Goal: Information Seeking & Learning: Learn about a topic

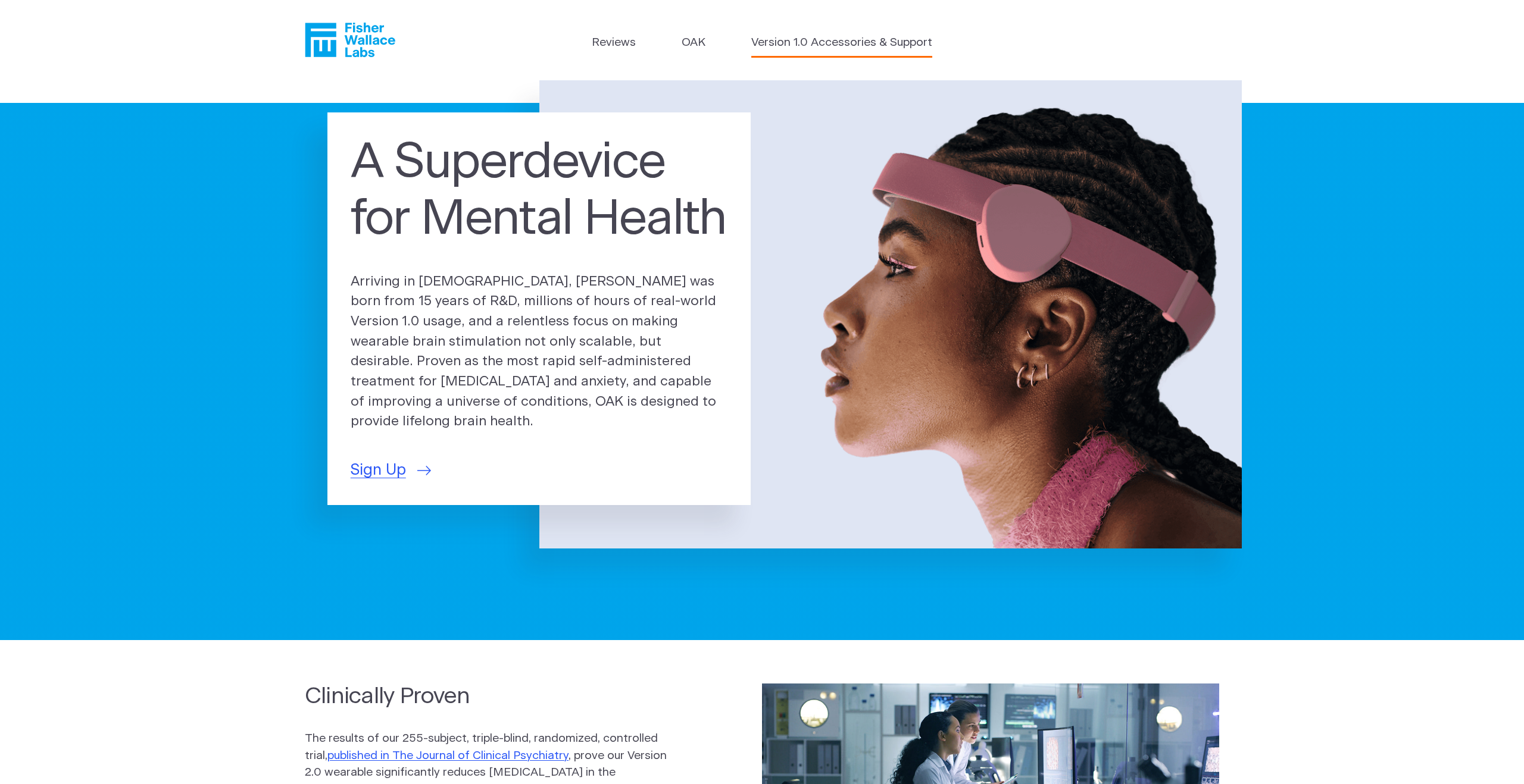
click at [775, 45] on link "Version 1.0 Accessories & Support" at bounding box center [842, 42] width 181 height 17
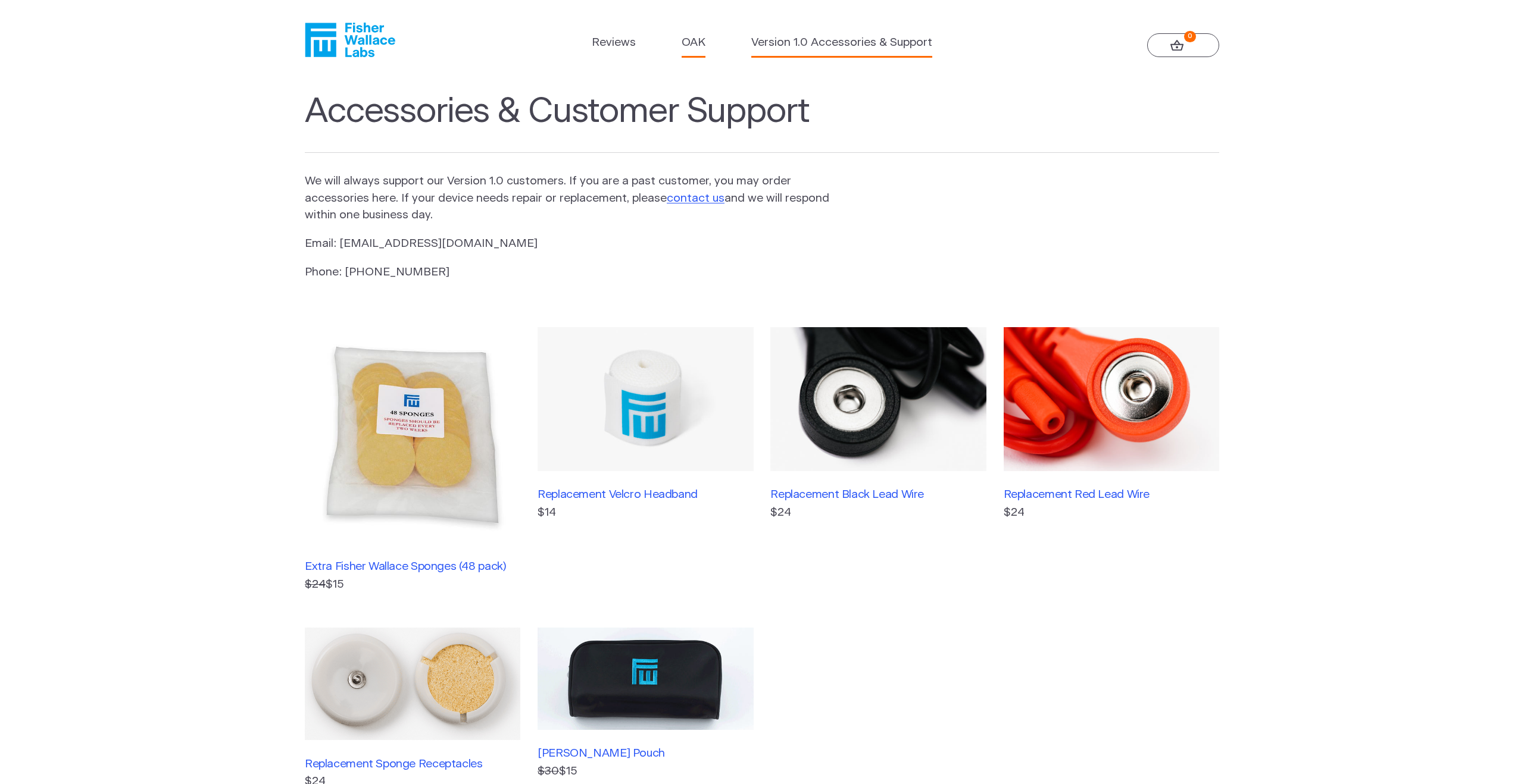
click at [703, 44] on link "OAK" at bounding box center [694, 42] width 24 height 17
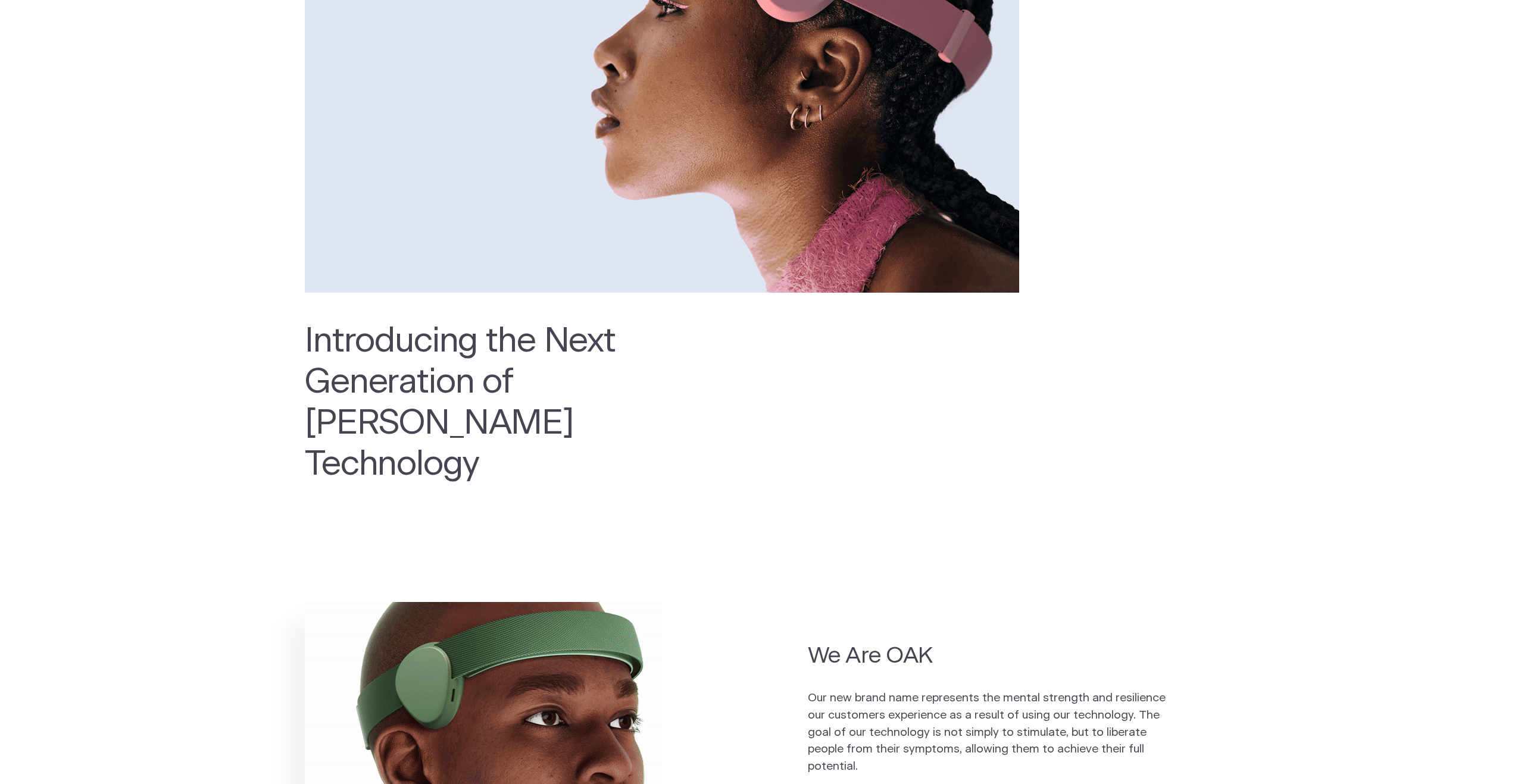
scroll to position [118, 0]
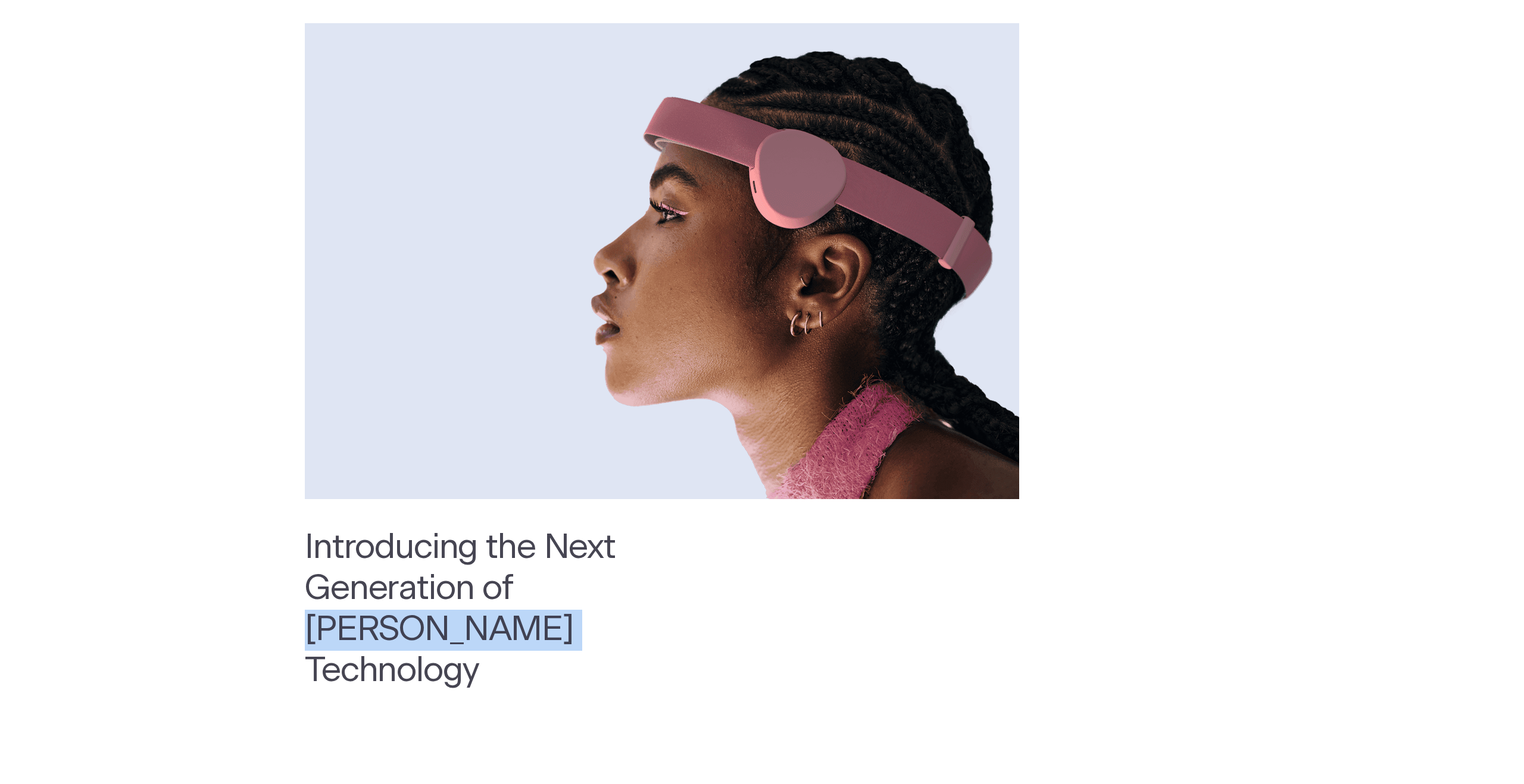
drag, startPoint x: 535, startPoint y: 580, endPoint x: 752, endPoint y: 578, distance: 217.0
click at [745, 578] on h2 "Introducing the Next Generation of Fisher Wallace Technology" at bounding box center [525, 609] width 440 height 164
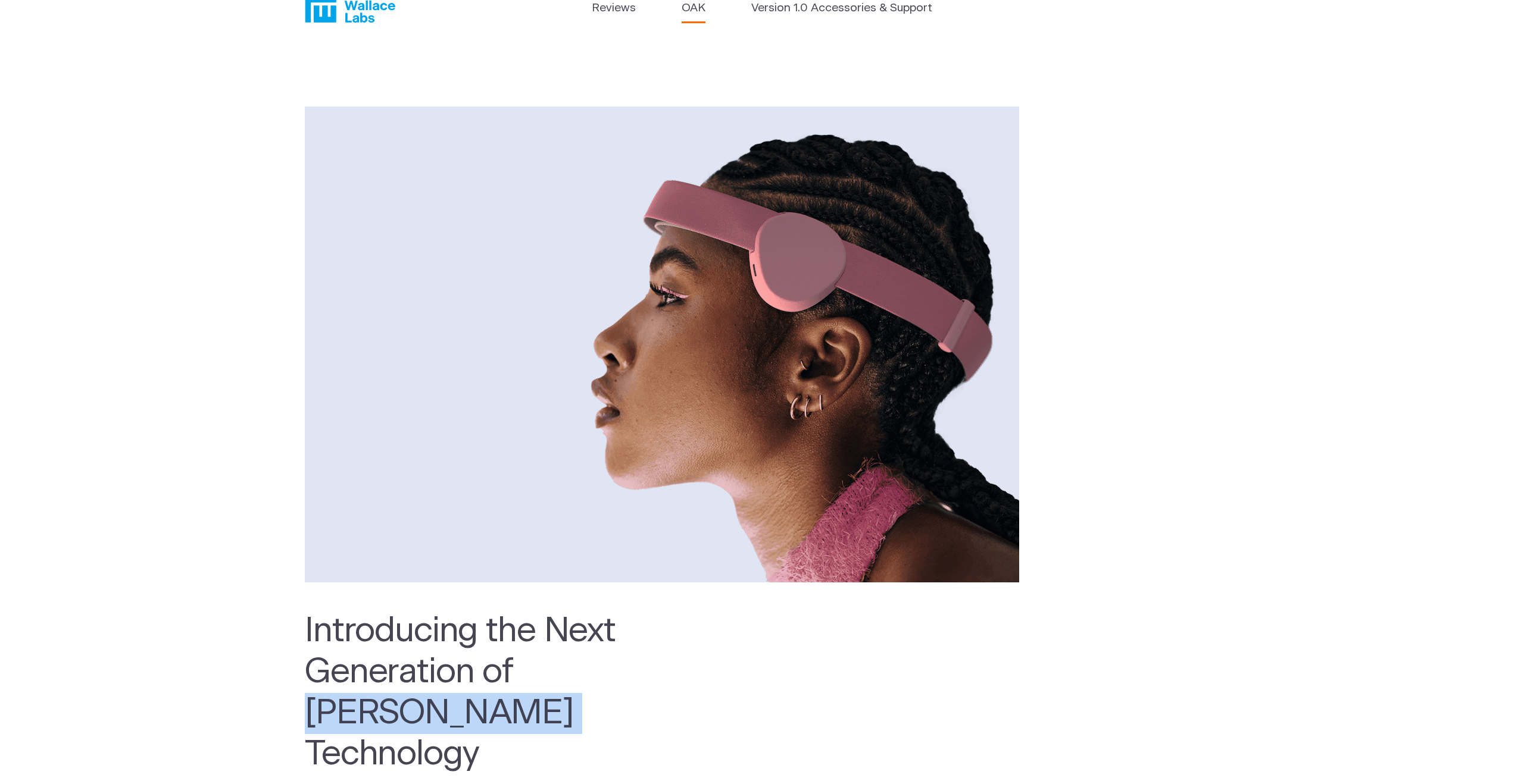
scroll to position [0, 0]
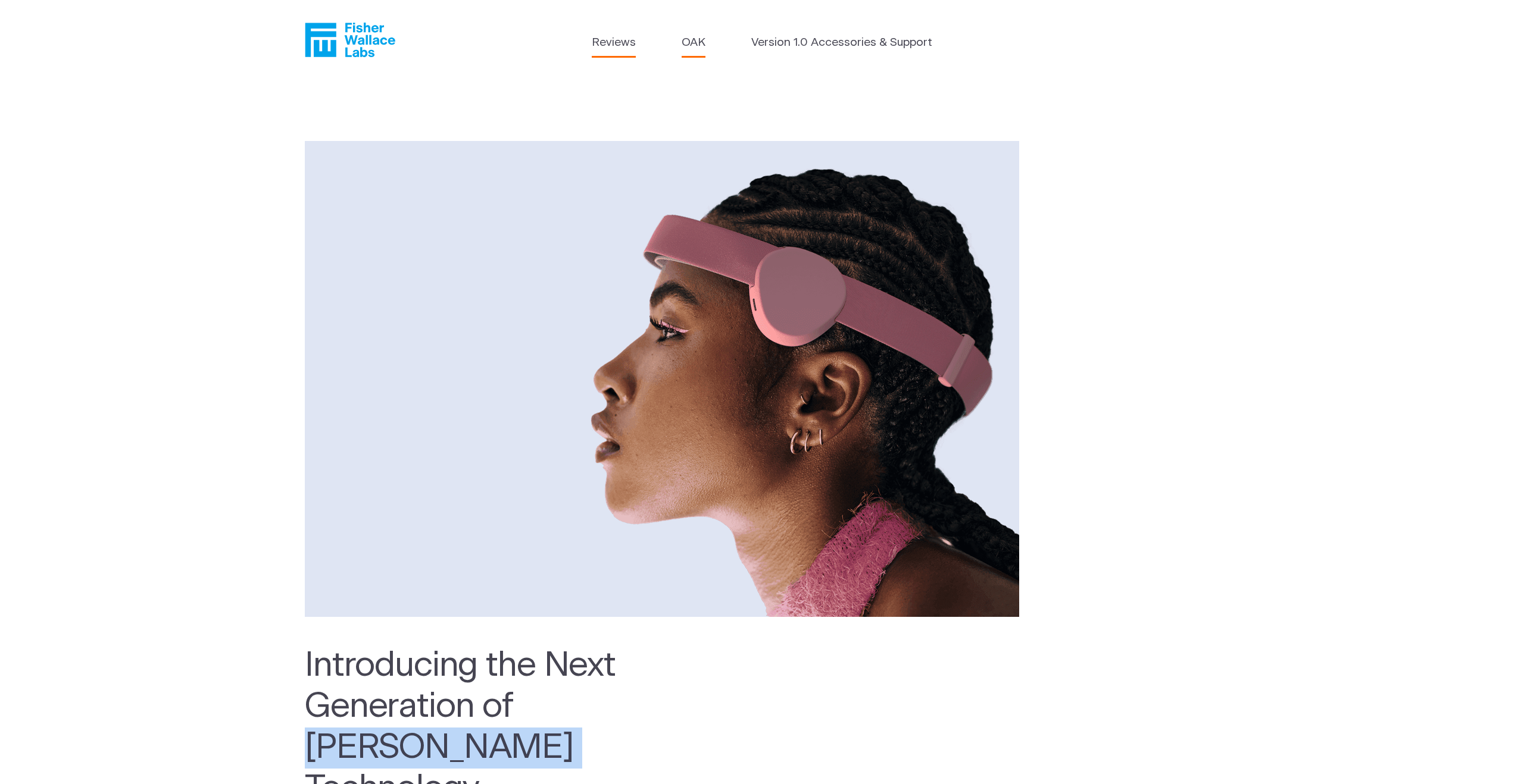
click at [617, 45] on link "Reviews" at bounding box center [614, 42] width 44 height 17
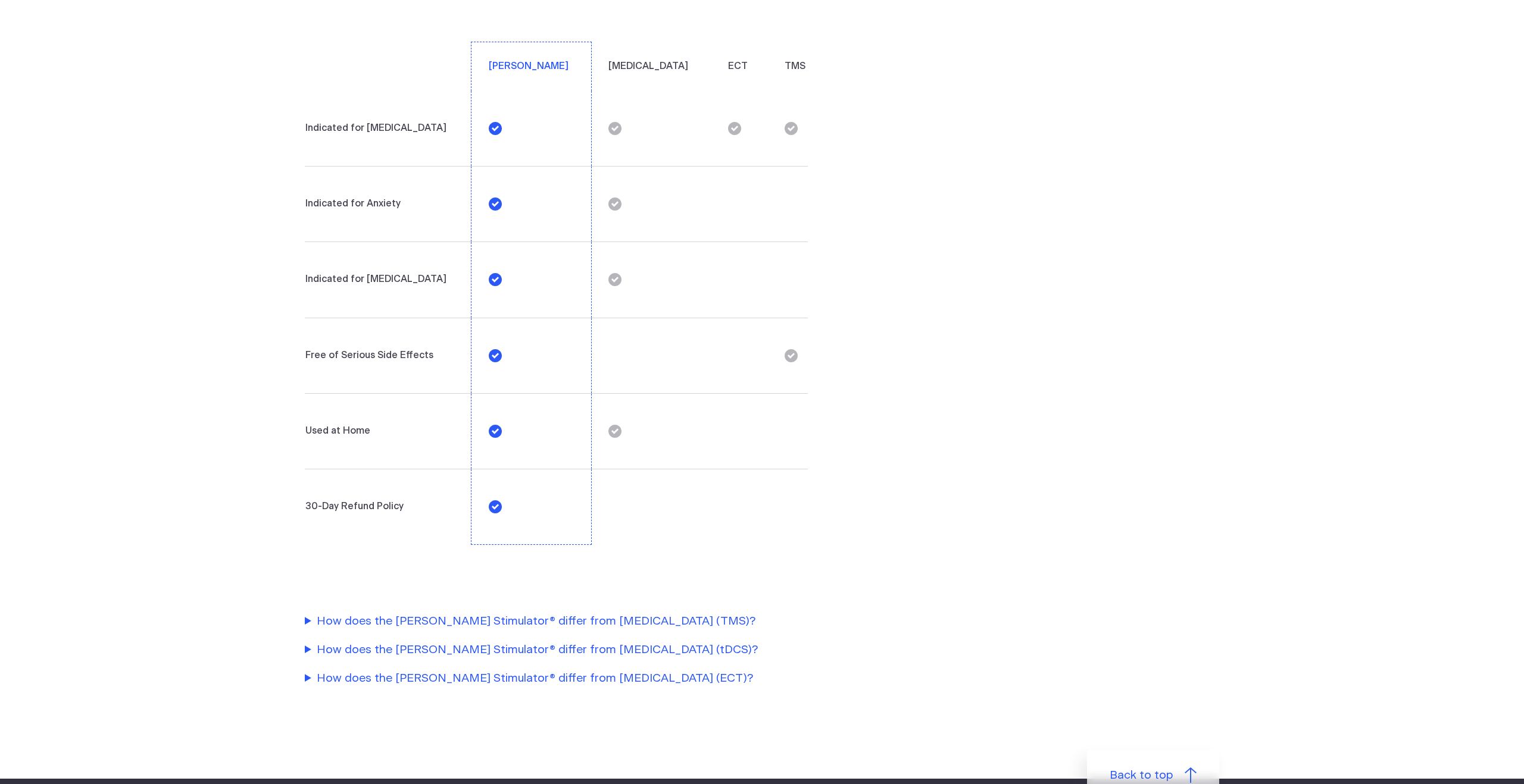
scroll to position [2505, 0]
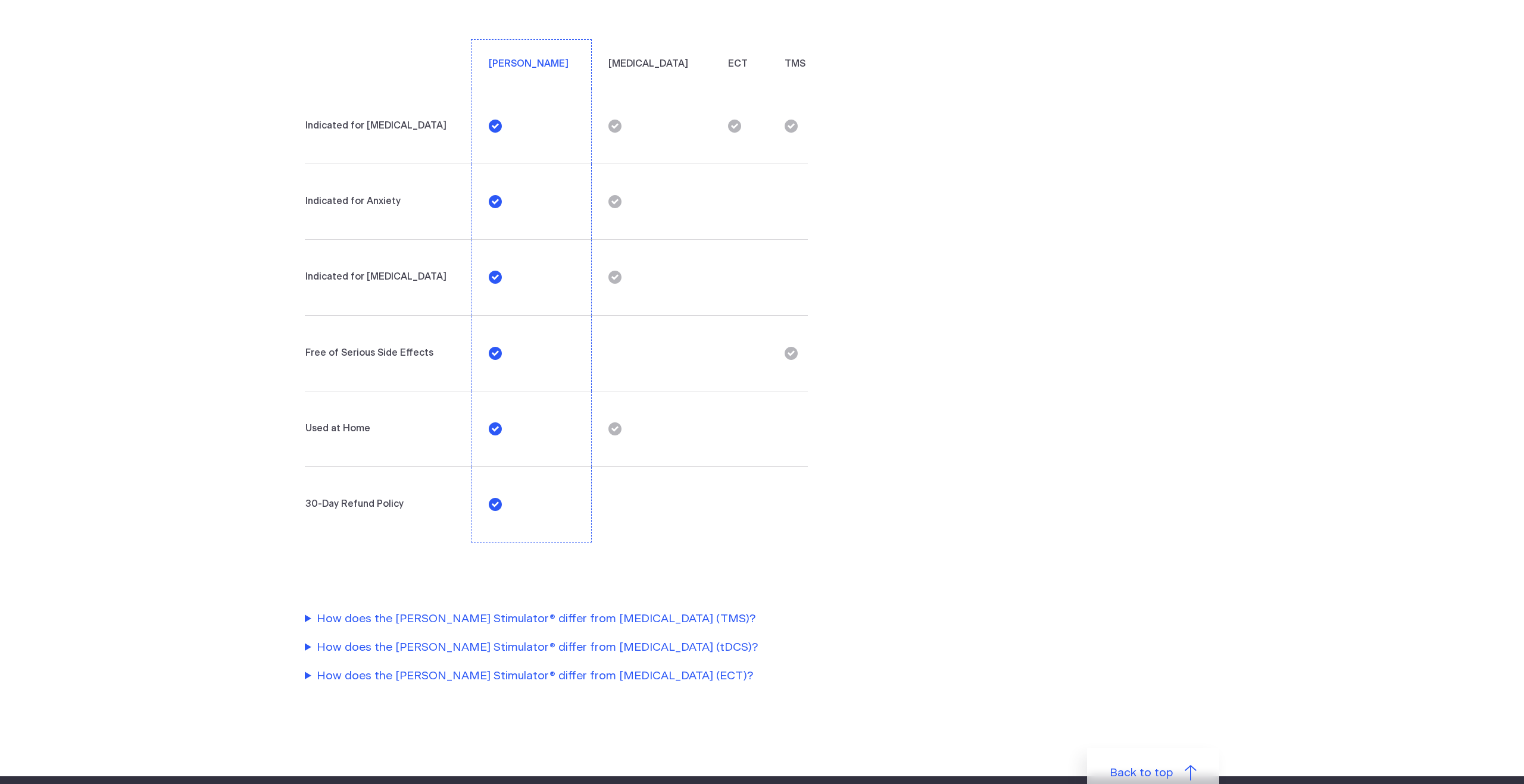
click at [662, 611] on summary "How does the [PERSON_NAME] Stimulator® differ from [MEDICAL_DATA] (TMS)?" at bounding box center [575, 619] width 542 height 17
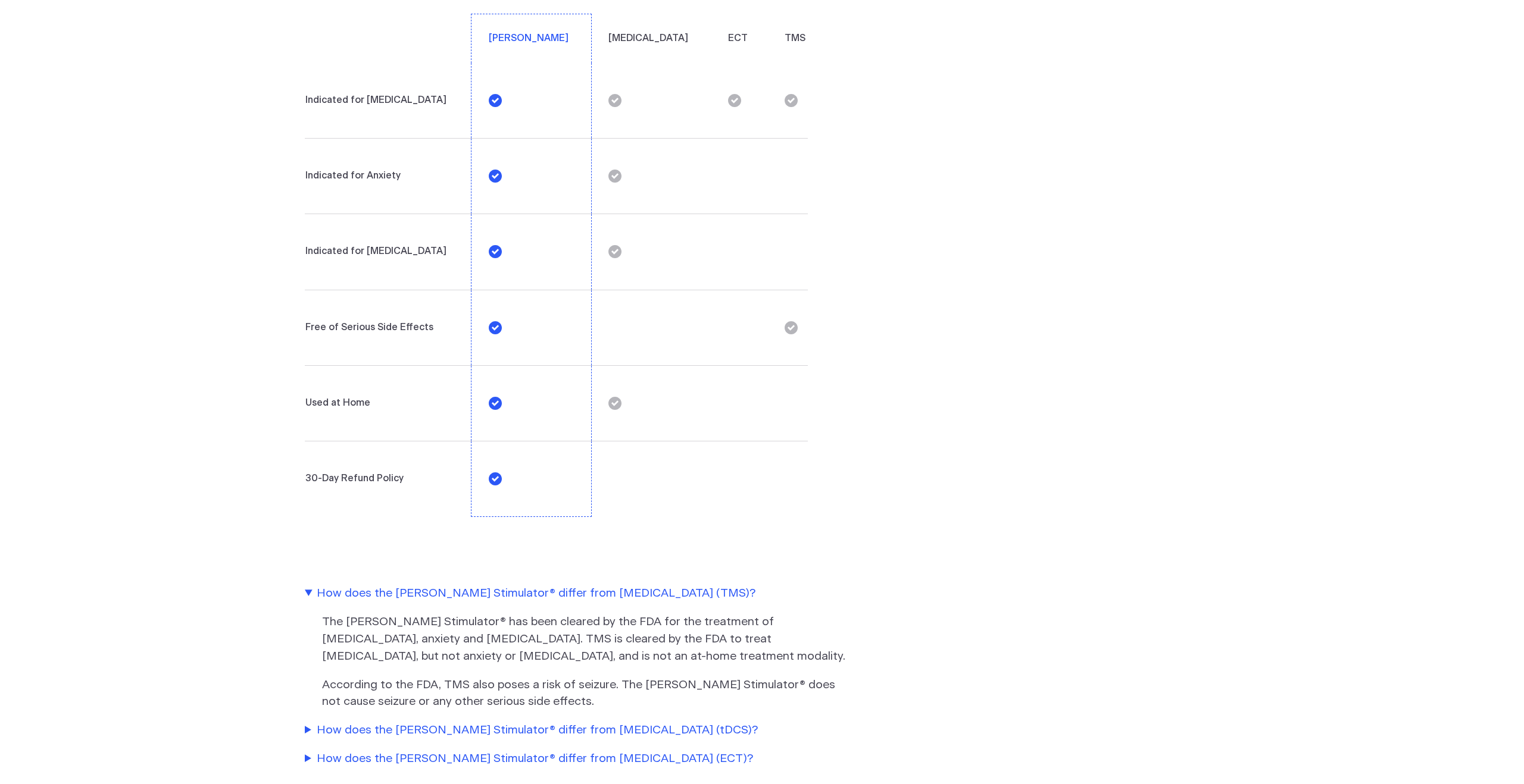
scroll to position [2539, 0]
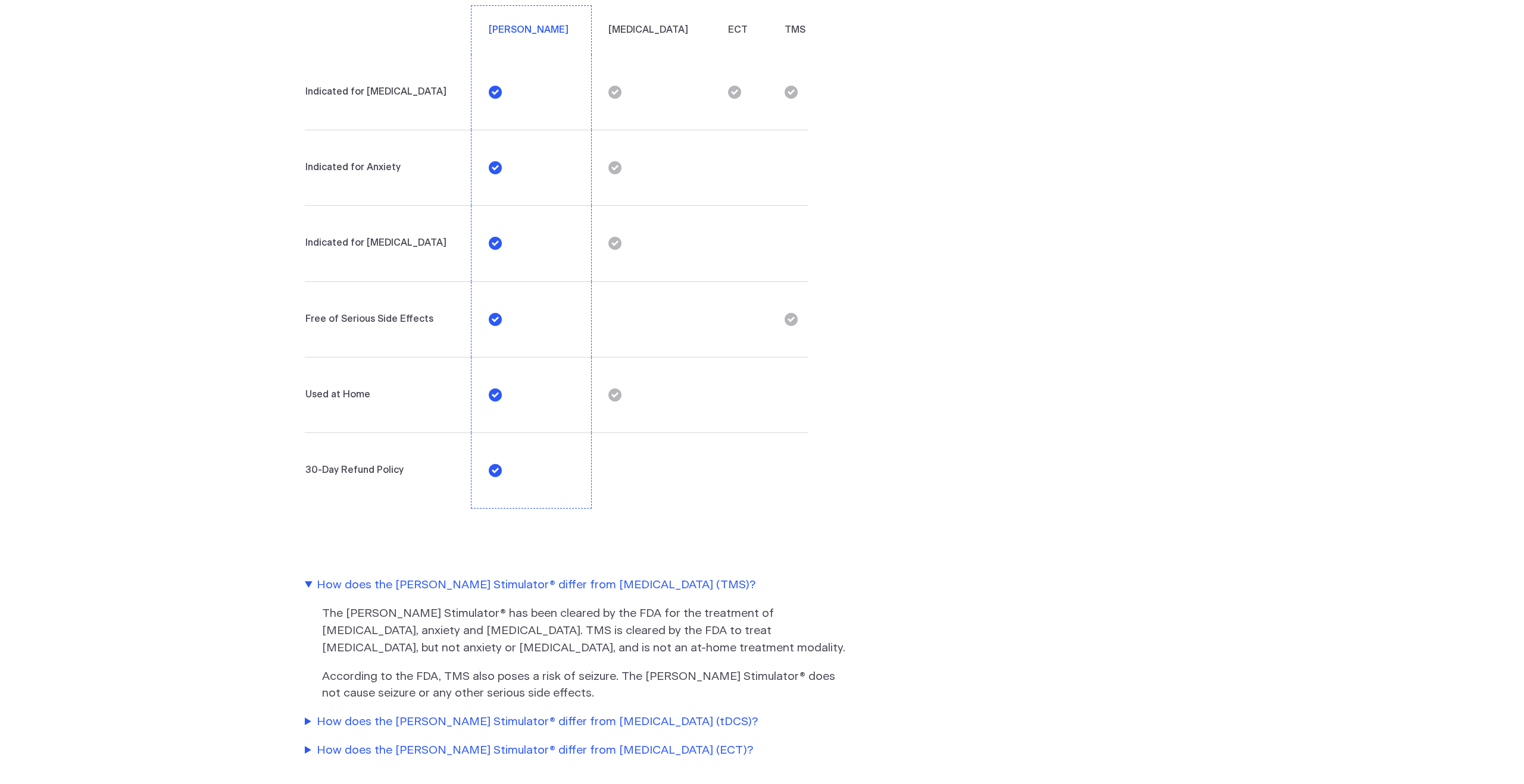
click at [483, 714] on summary "How does the [PERSON_NAME] Stimulator® differ from [MEDICAL_DATA] (tDCS)?" at bounding box center [575, 722] width 542 height 17
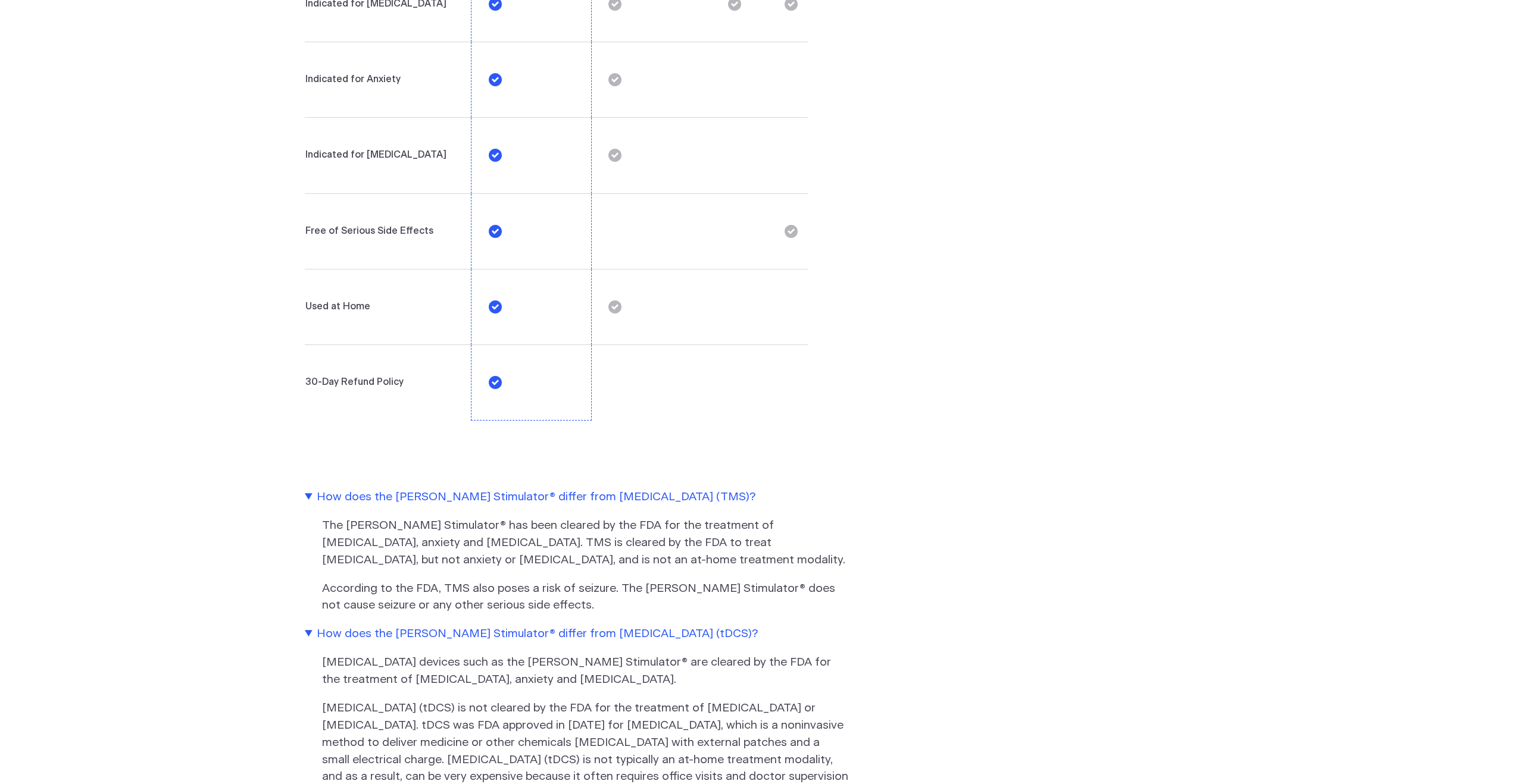
scroll to position [2755, 0]
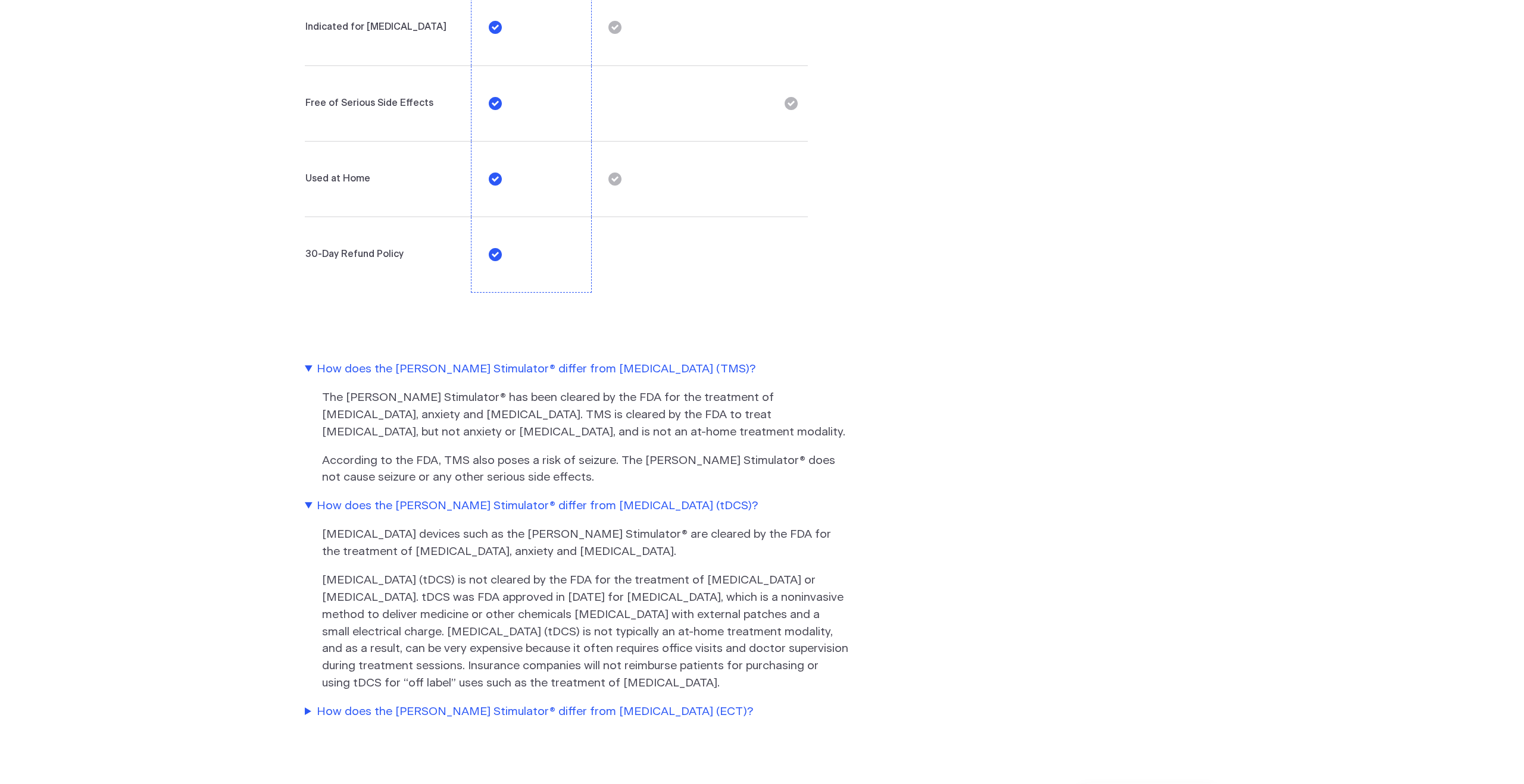
click at [421, 704] on summary "How does the [PERSON_NAME] Stimulator® differ from [MEDICAL_DATA] (ECT)?" at bounding box center [575, 712] width 542 height 17
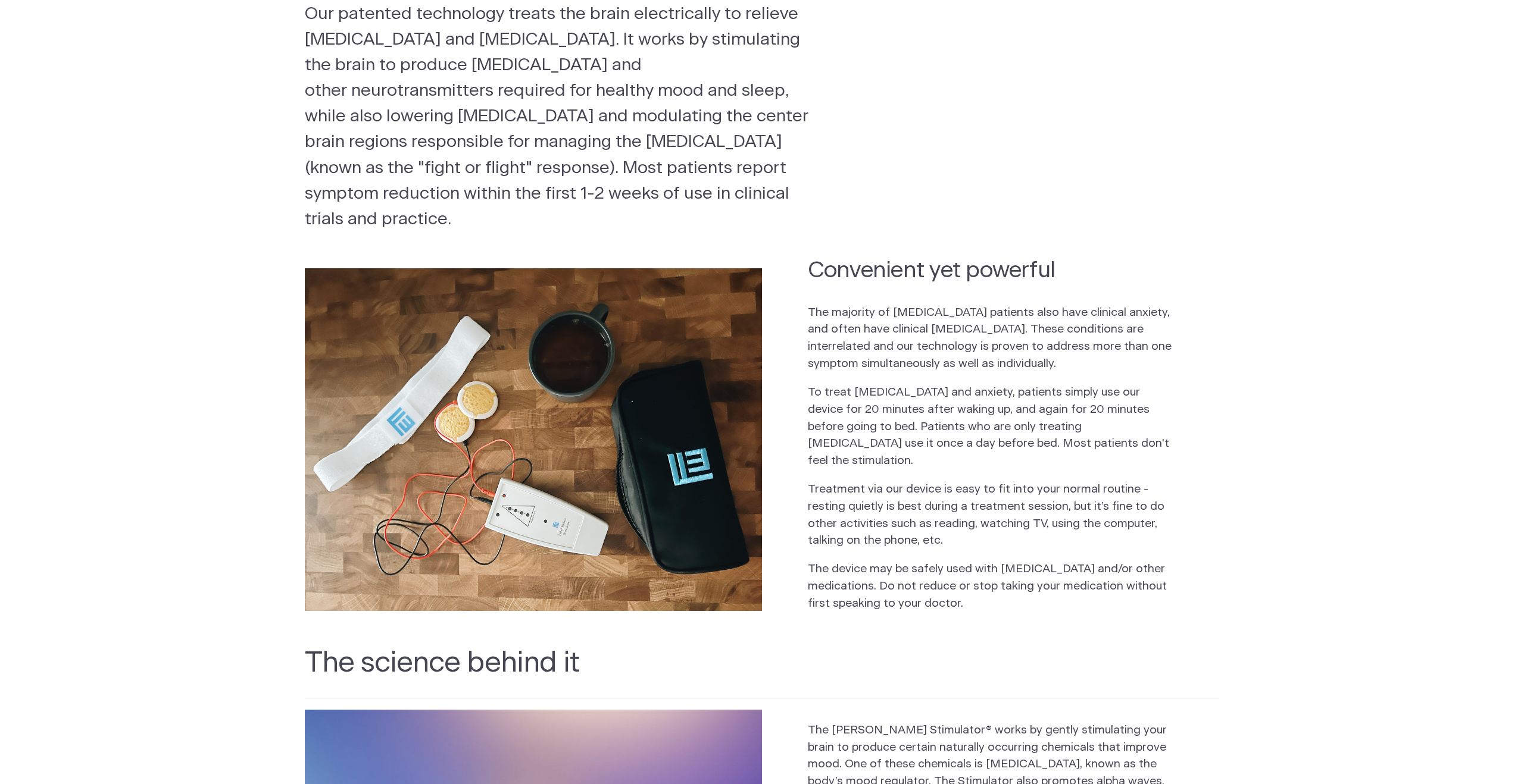
scroll to position [0, 0]
